Goal: Find specific page/section: Find specific page/section

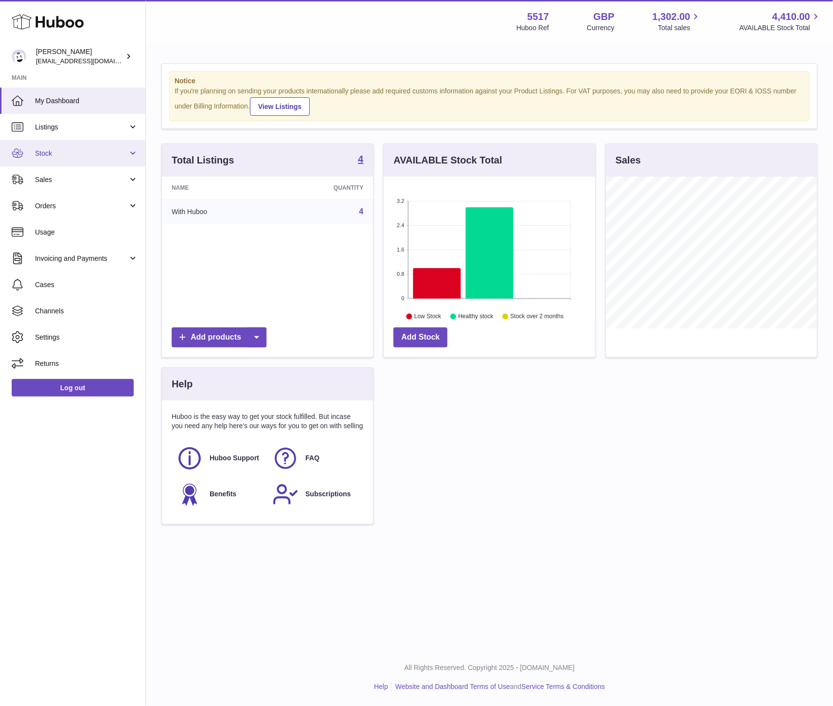
scroll to position [152, 211]
click at [58, 177] on span "Sales" at bounding box center [81, 179] width 93 height 9
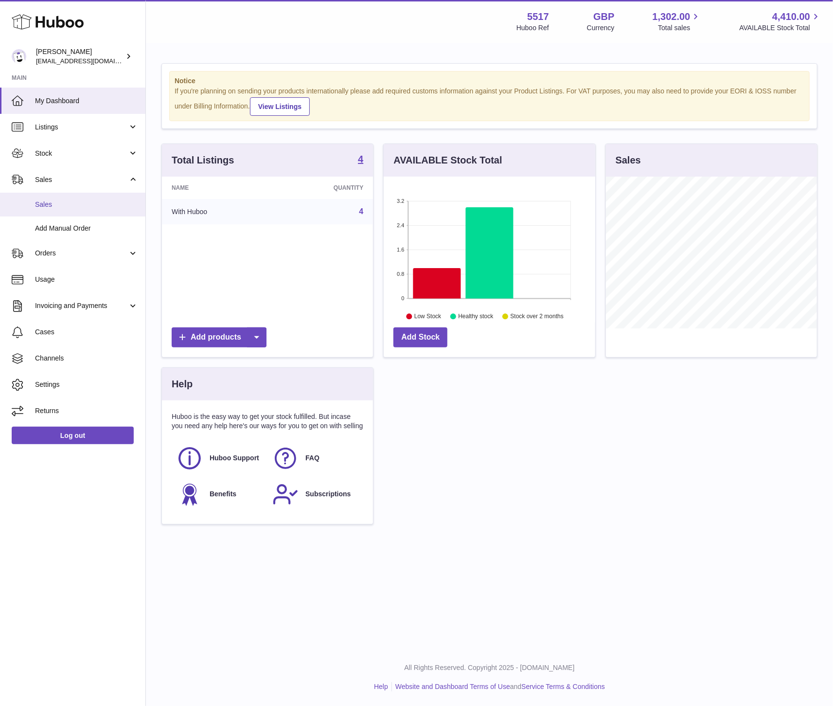
click at [47, 209] on link "Sales" at bounding box center [72, 205] width 145 height 24
